Goal: Task Accomplishment & Management: Complete application form

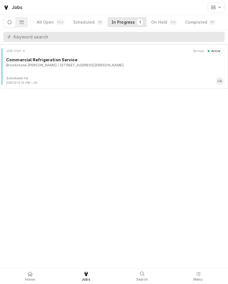
click at [169, 58] on div "Commercial Refrigeration Service" at bounding box center [114, 60] width 217 height 6
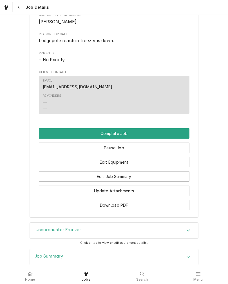
scroll to position [355, 0]
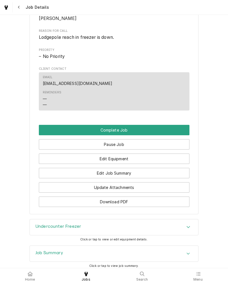
click at [174, 135] on button "Complete Job" at bounding box center [114, 130] width 150 height 10
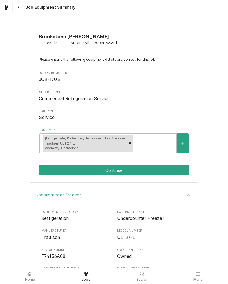
click at [173, 171] on button "Continue" at bounding box center [114, 170] width 150 height 10
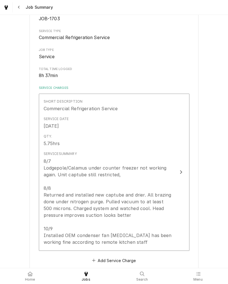
scroll to position [67, 0]
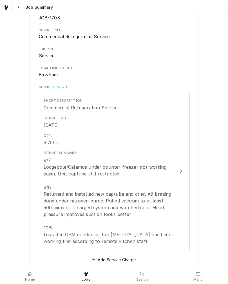
click at [166, 180] on div "8/7 Lodgepole/Calamus under counter freezer not working again. Unit captube sti…" at bounding box center [108, 201] width 129 height 88
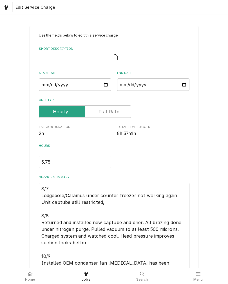
type textarea "x"
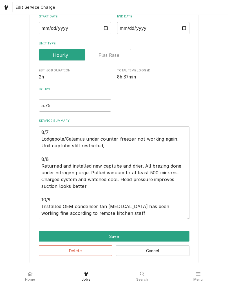
scroll to position [60, 0]
click at [45, 106] on input "5.75" at bounding box center [75, 105] width 72 height 12
type input ".75"
type textarea "x"
type input "6.75"
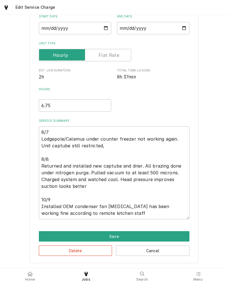
click at [208, 51] on div "Use the fields below to edit this service charge Short Description Commercial R…" at bounding box center [114, 115] width 228 height 305
click at [140, 238] on button "Save" at bounding box center [114, 236] width 150 height 10
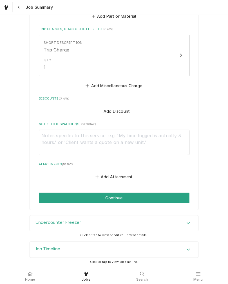
scroll to position [955, 0]
click at [163, 194] on button "Continue" at bounding box center [114, 197] width 150 height 10
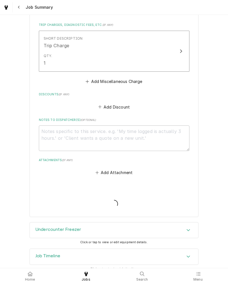
type textarea "x"
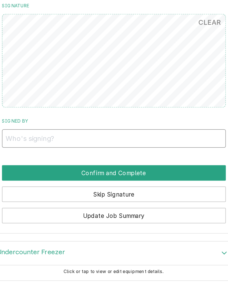
click at [39, 139] on input "Signed By" at bounding box center [114, 145] width 150 height 12
type input "Megan"
click at [39, 164] on button "Confirm and Complete" at bounding box center [114, 169] width 150 height 10
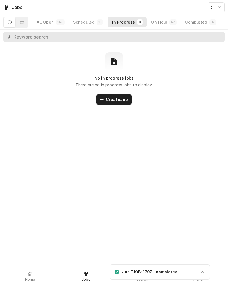
click at [30, 279] on span "Home" at bounding box center [30, 279] width 10 height 4
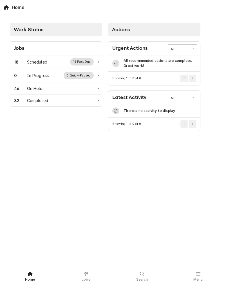
click at [30, 273] on icon at bounding box center [30, 273] width 5 height 4
